Goal: Register for event/course

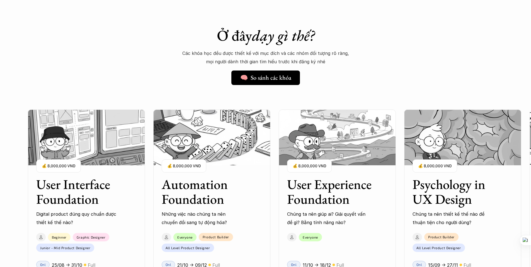
scroll to position [547, 0]
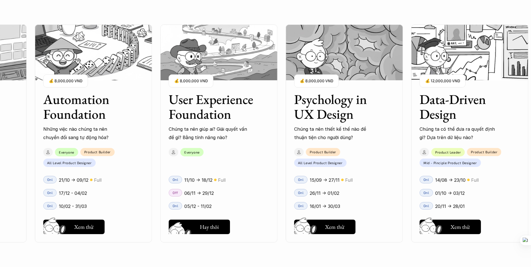
click at [196, 228] on button "Hay thôi Xem thử" at bounding box center [199, 226] width 61 height 14
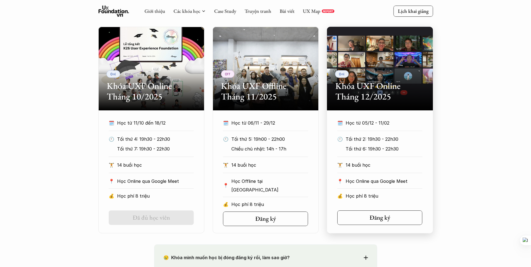
scroll to position [252, 0]
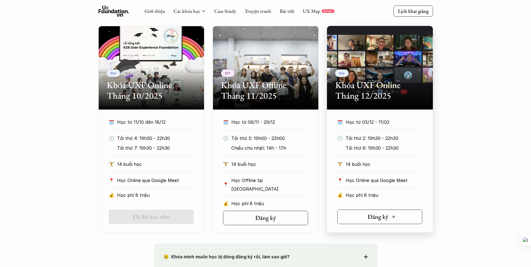
click at [402, 216] on link "Đăng ký" at bounding box center [379, 216] width 85 height 14
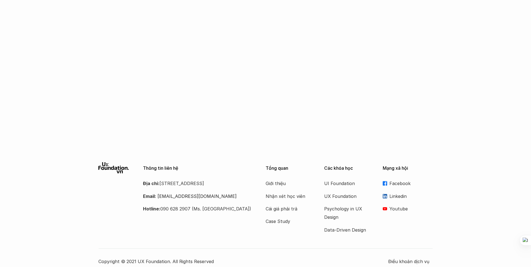
scroll to position [895, 0]
